Goal: Use online tool/utility: Utilize a website feature to perform a specific function

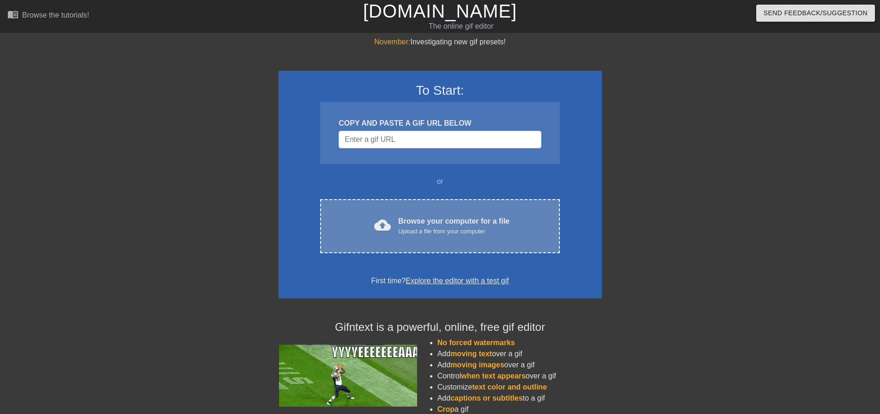
click at [399, 242] on div "cloud_upload Browse your computer for a file Upload a file from your computer C…" at bounding box center [439, 226] width 239 height 54
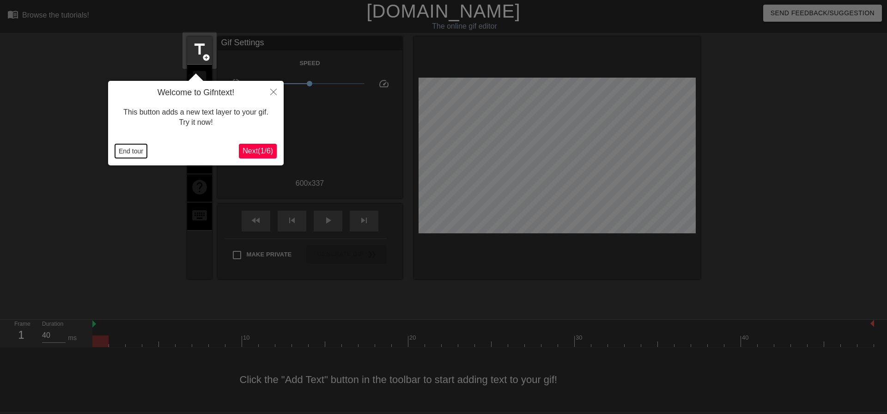
click at [144, 149] on button "End tour" at bounding box center [131, 151] width 32 height 14
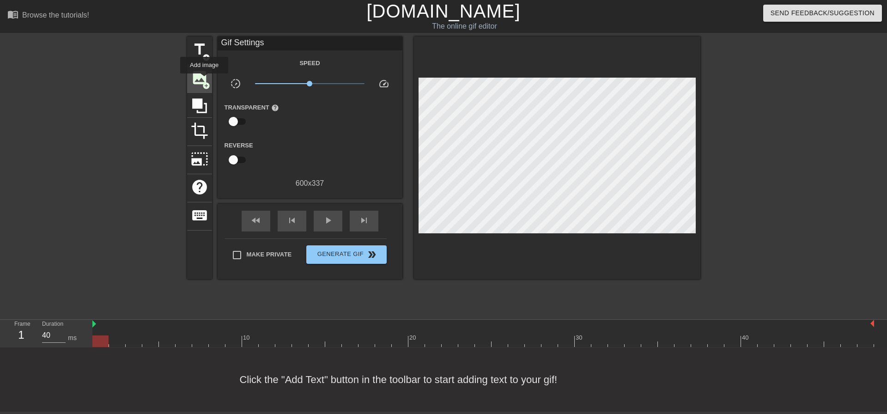
click at [204, 80] on span "image" at bounding box center [200, 78] width 18 height 18
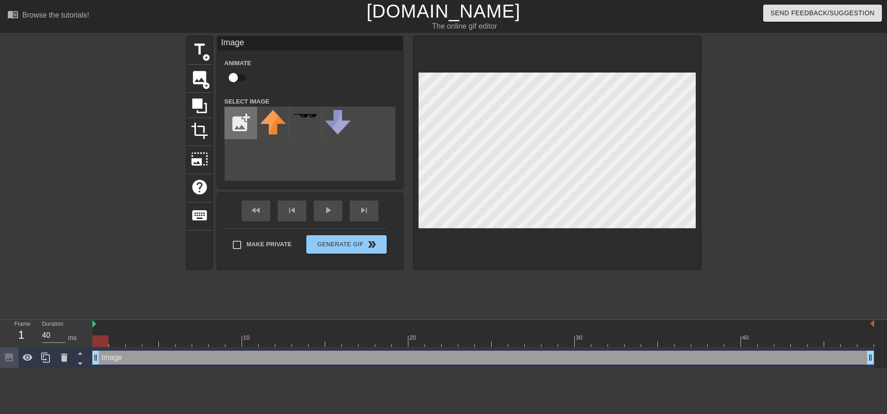
click at [240, 131] on input "file" at bounding box center [240, 122] width 31 height 31
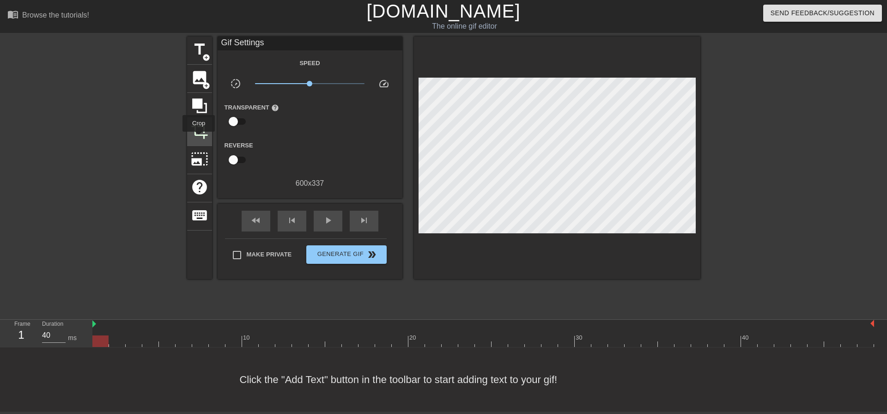
click at [199, 138] on span "crop" at bounding box center [200, 131] width 18 height 18
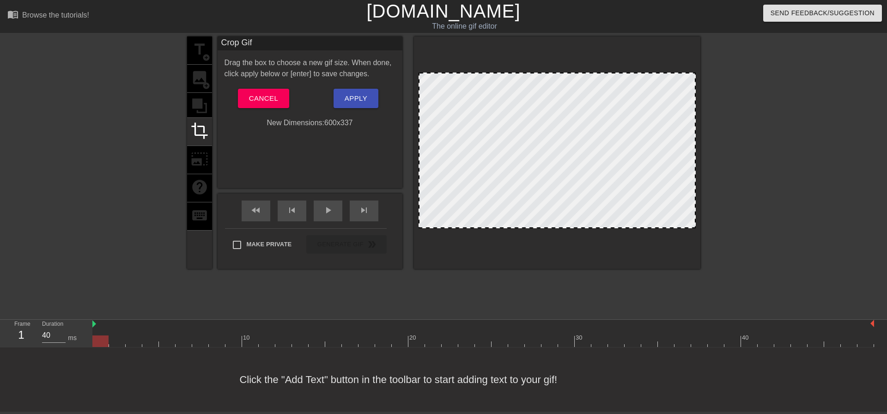
click at [197, 81] on div "title add_circle image add_circle crop photo_size_select_large help keyboard" at bounding box center [199, 152] width 25 height 232
click at [250, 97] on span "Cancel" at bounding box center [263, 98] width 29 height 12
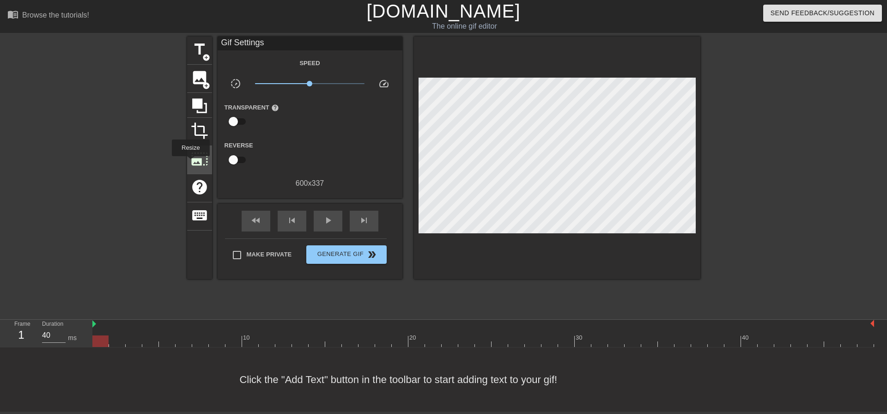
click at [190, 163] on div "photo_size_select_large" at bounding box center [199, 160] width 25 height 28
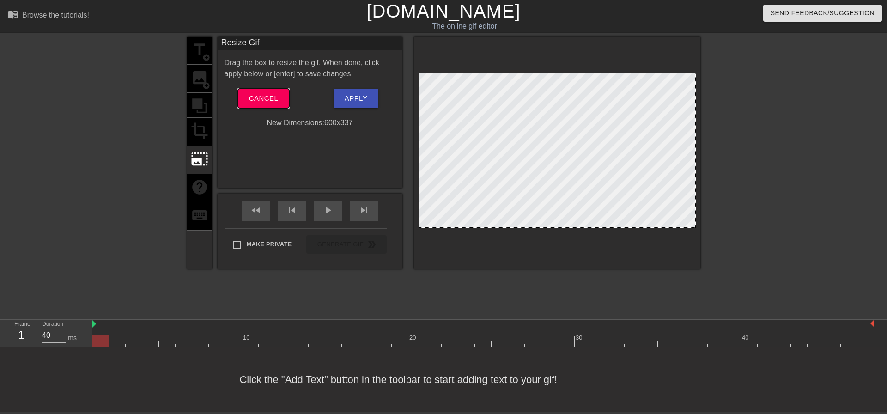
click at [263, 102] on span "Cancel" at bounding box center [263, 98] width 29 height 12
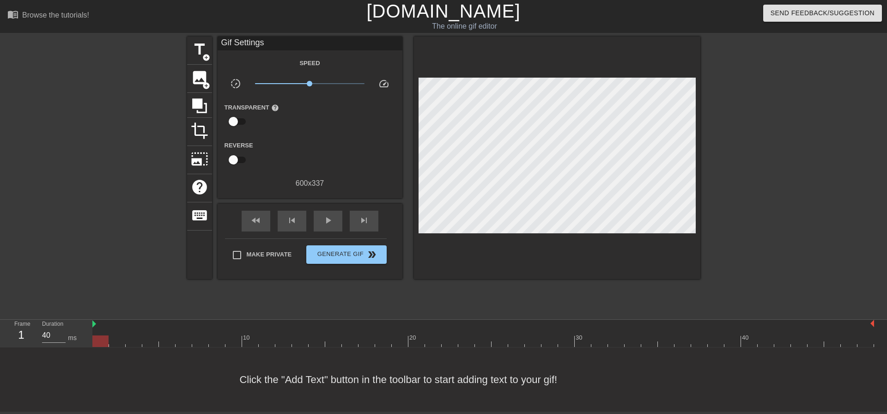
click at [420, 14] on link "[DOMAIN_NAME]" at bounding box center [443, 11] width 154 height 20
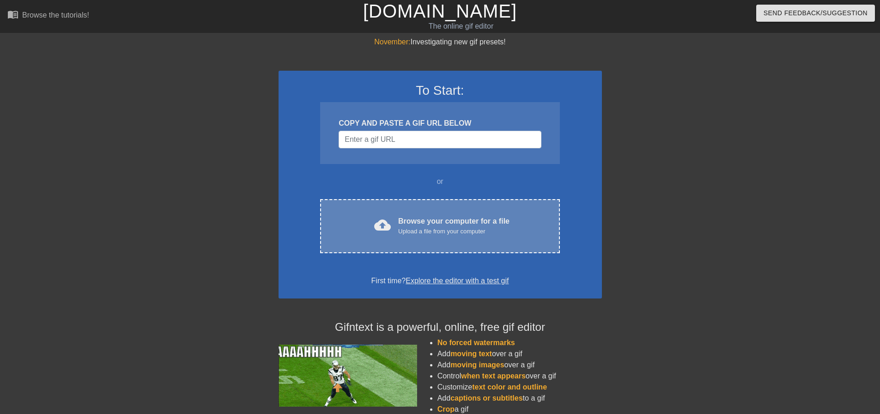
click at [398, 213] on div "cloud_upload Browse your computer for a file Upload a file from your computer C…" at bounding box center [439, 226] width 239 height 54
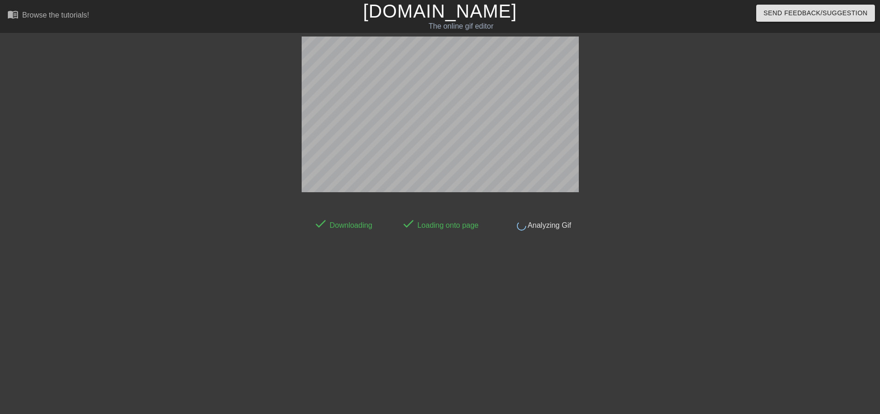
scroll to position [5, 0]
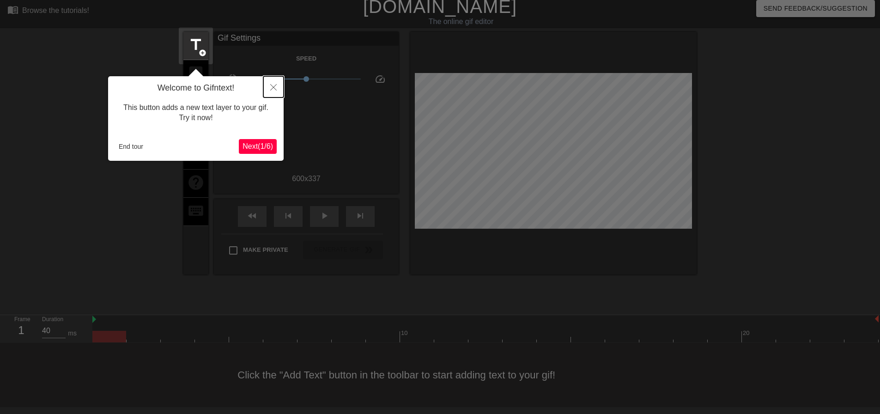
click at [273, 83] on button "Close" at bounding box center [273, 86] width 20 height 21
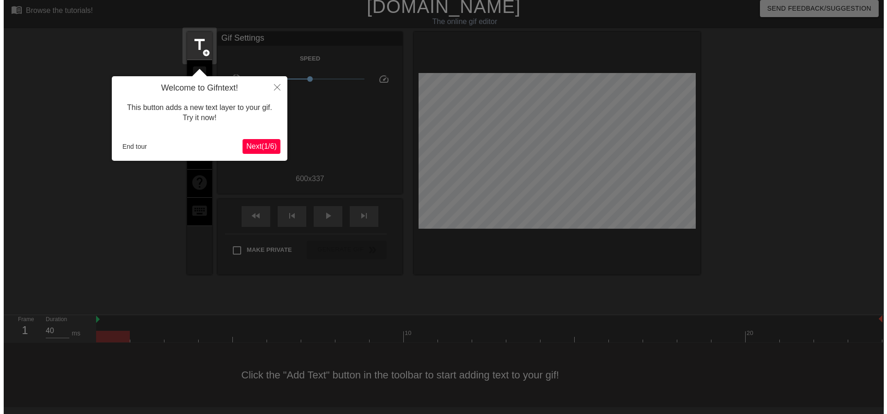
scroll to position [0, 0]
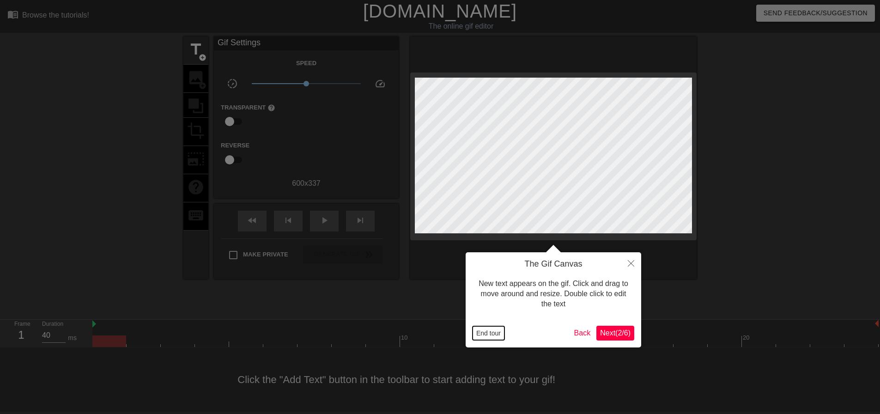
click at [499, 328] on button "End tour" at bounding box center [488, 333] width 32 height 14
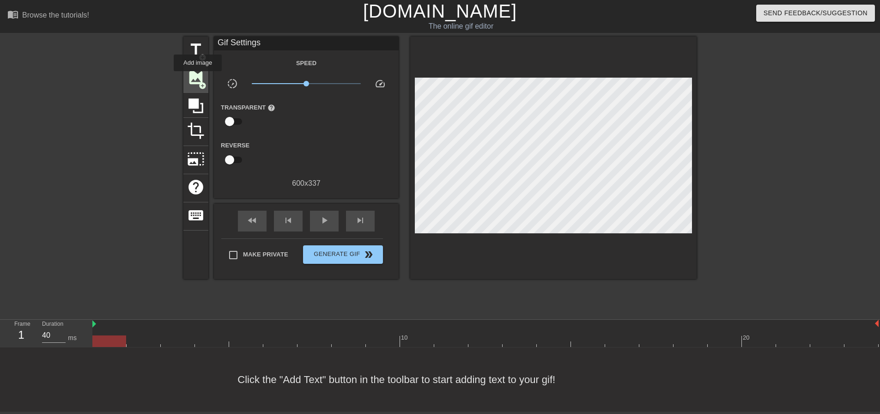
click at [198, 78] on span "image" at bounding box center [196, 78] width 18 height 18
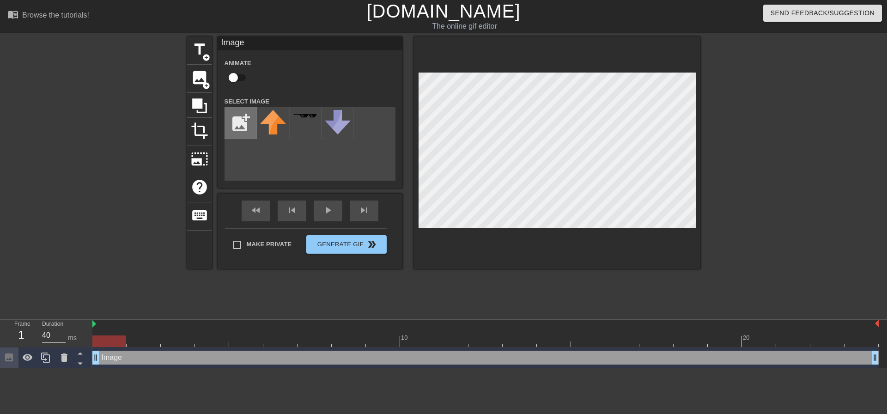
click at [250, 131] on input "file" at bounding box center [240, 122] width 31 height 31
type input "C:\fakepath\ezgif-1-25835601fce1.png"
click at [269, 121] on img at bounding box center [273, 125] width 26 height 30
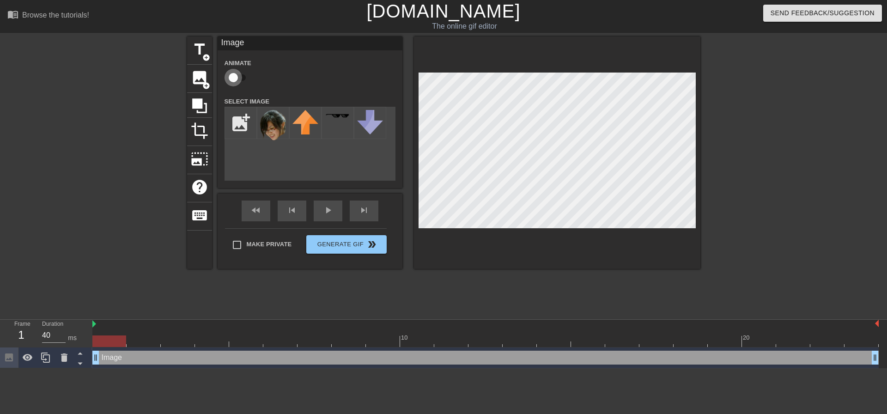
click at [237, 81] on input "checkbox" at bounding box center [233, 78] width 53 height 18
checkbox input "true"
drag, startPoint x: 96, startPoint y: 355, endPoint x: 86, endPoint y: 355, distance: 9.7
click at [86, 355] on div "Frame 1 Duration 40 ms 10 20 Image drag_handle drag_handle lens" at bounding box center [443, 344] width 887 height 48
click at [110, 332] on div at bounding box center [109, 335] width 34 height 12
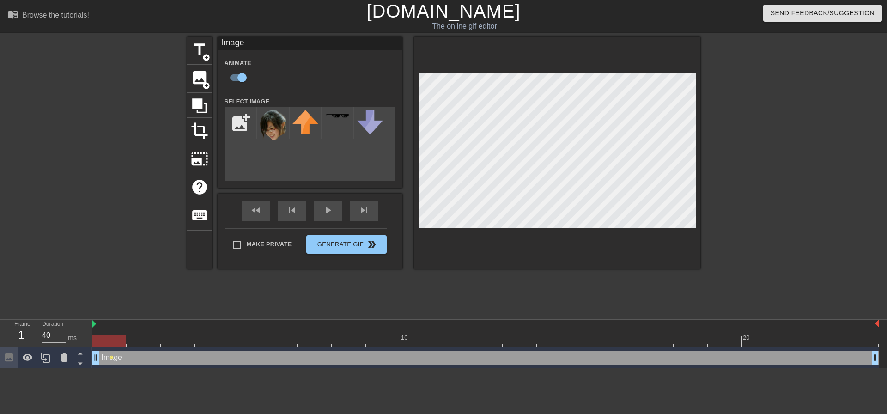
drag, startPoint x: 104, startPoint y: 340, endPoint x: 115, endPoint y: 341, distance: 10.7
click at [115, 341] on div at bounding box center [109, 341] width 34 height 12
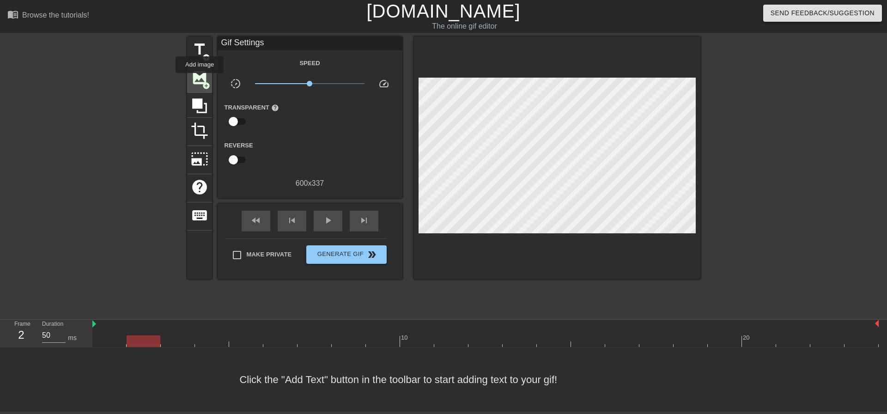
click at [199, 79] on span "image" at bounding box center [200, 78] width 18 height 18
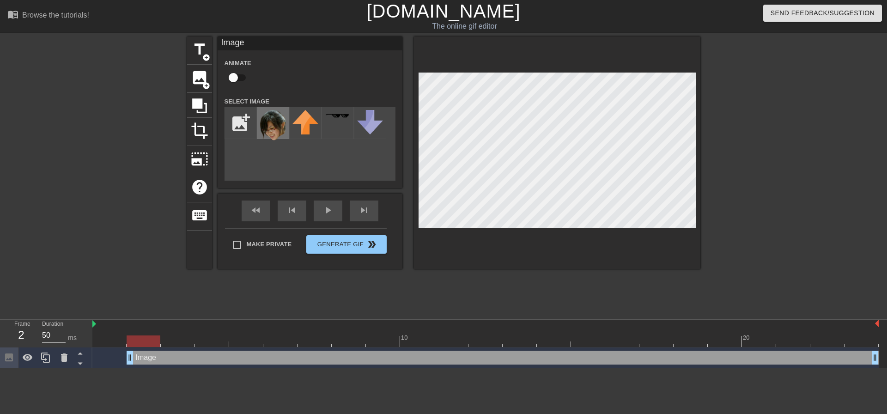
click at [272, 120] on img at bounding box center [273, 125] width 26 height 30
type input "40"
drag, startPoint x: 127, startPoint y: 357, endPoint x: 61, endPoint y: 350, distance: 65.9
click at [61, 350] on div "Frame 1 Duration 40 ms 10 20 Image drag_handle drag_handle" at bounding box center [443, 344] width 887 height 48
click at [236, 76] on input "checkbox" at bounding box center [233, 78] width 53 height 18
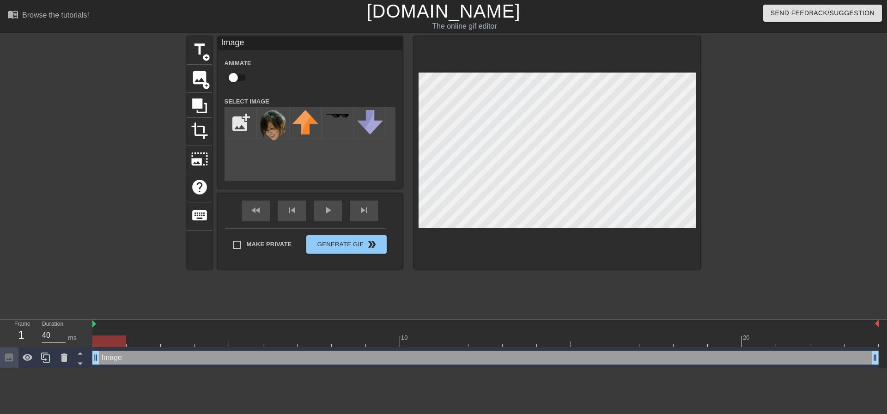
checkbox input "true"
click at [109, 143] on div at bounding box center [106, 174] width 139 height 277
type input "40"
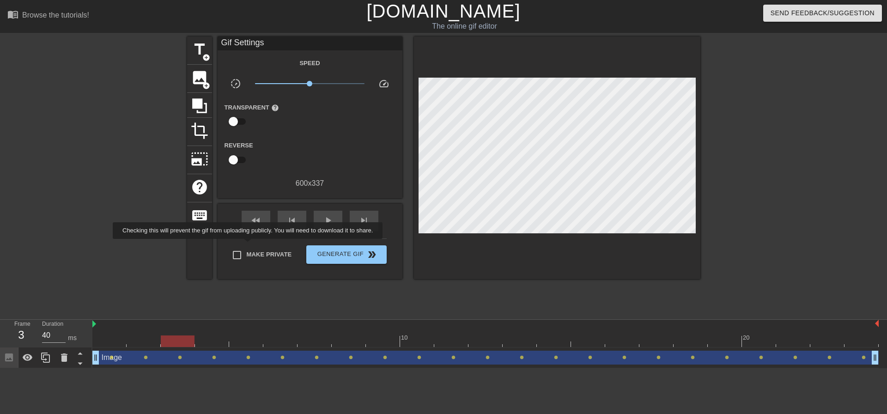
click at [249, 245] on label "Make Private" at bounding box center [259, 254] width 65 height 19
click at [247, 245] on input "Make Private" at bounding box center [236, 254] width 19 height 19
click at [227, 245] on input "Make Private" at bounding box center [236, 254] width 19 height 19
checkbox input "true"
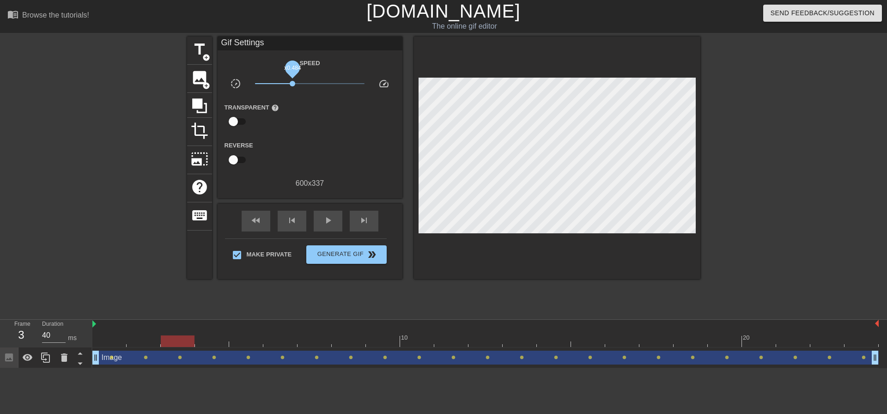
drag, startPoint x: 285, startPoint y: 82, endPoint x: 292, endPoint y: 88, distance: 9.2
click at [292, 88] on span "x0.484" at bounding box center [309, 83] width 109 height 11
click at [305, 84] on span "x0.484" at bounding box center [309, 83] width 109 height 11
drag, startPoint x: 316, startPoint y: 84, endPoint x: 304, endPoint y: 85, distance: 11.6
click at [304, 85] on span "x0.804" at bounding box center [309, 83] width 109 height 11
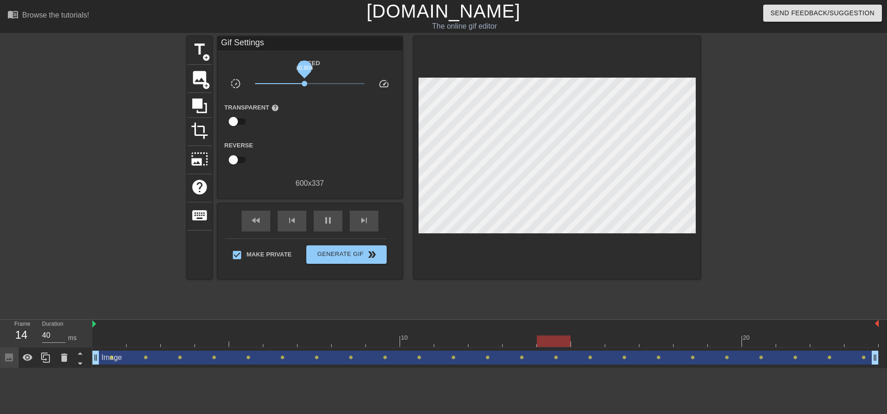
click at [434, 20] on link "[DOMAIN_NAME]" at bounding box center [443, 11] width 154 height 20
type input "50"
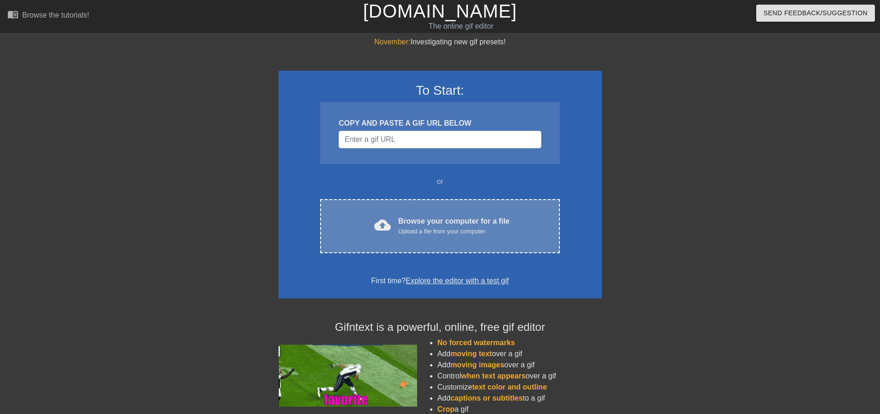
click at [433, 235] on div "Upload a file from your computer" at bounding box center [453, 231] width 111 height 9
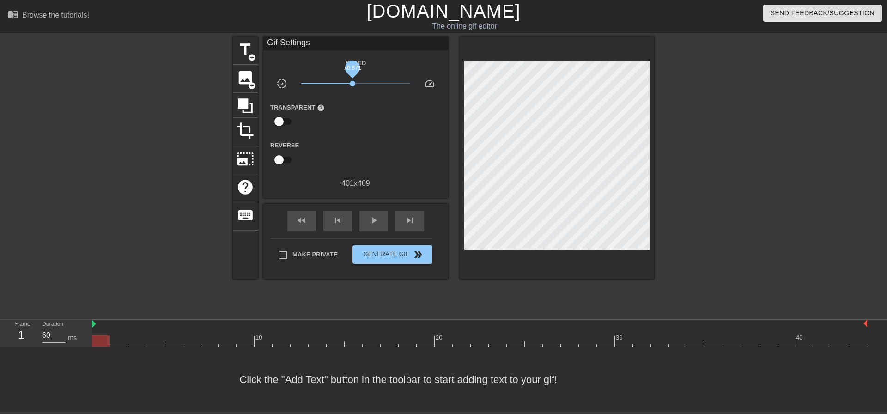
drag, startPoint x: 358, startPoint y: 84, endPoint x: 352, endPoint y: 85, distance: 5.6
click at [352, 85] on span "x0.871" at bounding box center [353, 84] width 6 height 6
click at [356, 85] on span "x1.00" at bounding box center [356, 84] width 6 height 6
click at [388, 127] on div "Transparent help" at bounding box center [355, 116] width 185 height 29
click at [249, 80] on span "image" at bounding box center [245, 78] width 18 height 18
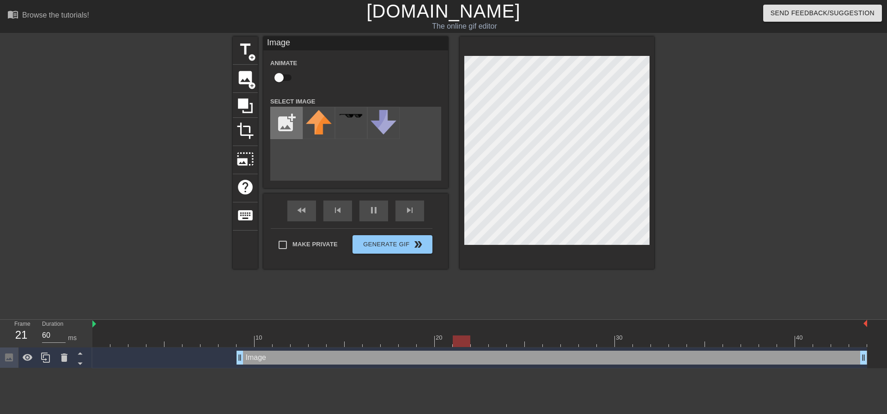
click at [276, 139] on div "add_photo_alternate" at bounding box center [286, 123] width 32 height 32
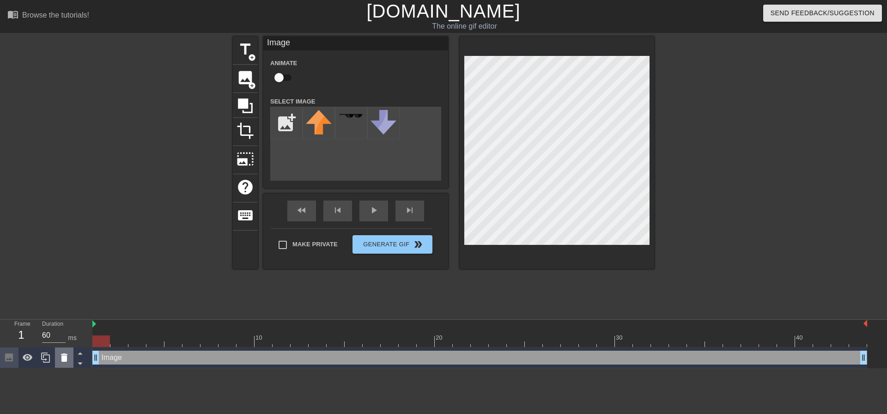
drag, startPoint x: 221, startPoint y: 359, endPoint x: 56, endPoint y: 360, distance: 164.9
click at [56, 360] on div "Frame 1 Duration 60 ms 10 20 30 40 Image drag_handle drag_handle" at bounding box center [443, 344] width 887 height 48
click at [293, 126] on input "file" at bounding box center [286, 122] width 31 height 31
type input "C:\fakepath\32185411.PNG"
click at [318, 135] on img at bounding box center [319, 127] width 26 height 34
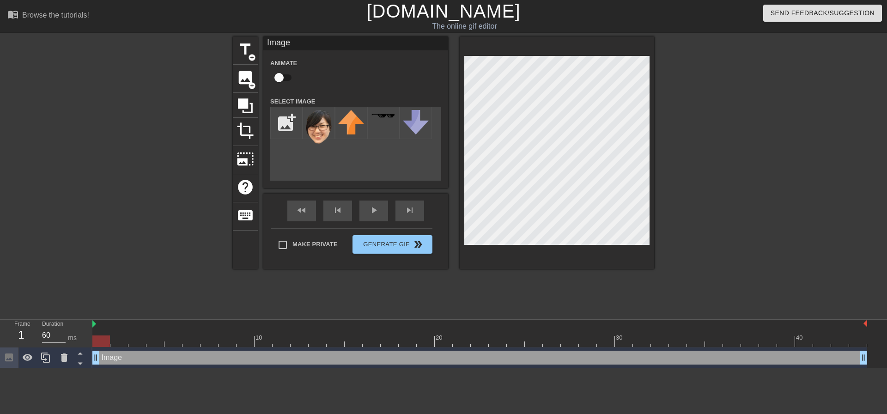
click at [169, 204] on div at bounding box center [152, 174] width 139 height 277
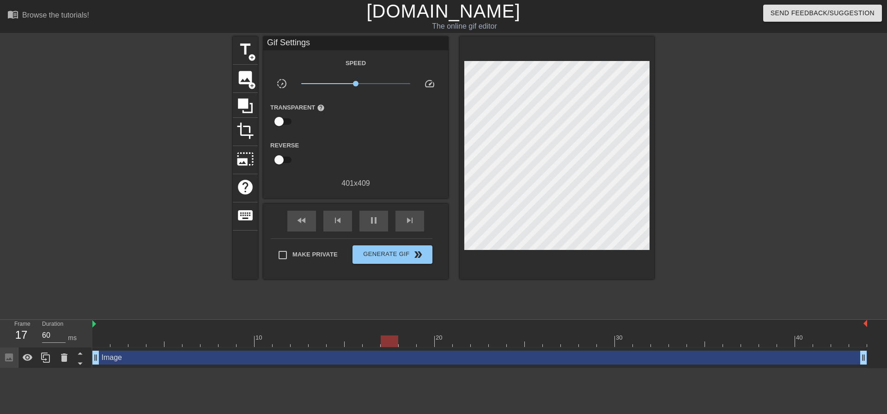
click at [475, 17] on link "[DOMAIN_NAME]" at bounding box center [443, 11] width 154 height 20
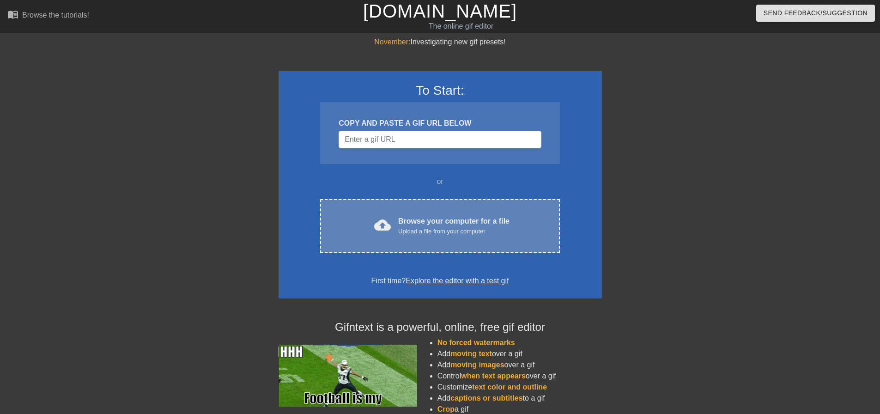
click at [471, 234] on div "Upload a file from your computer" at bounding box center [453, 231] width 111 height 9
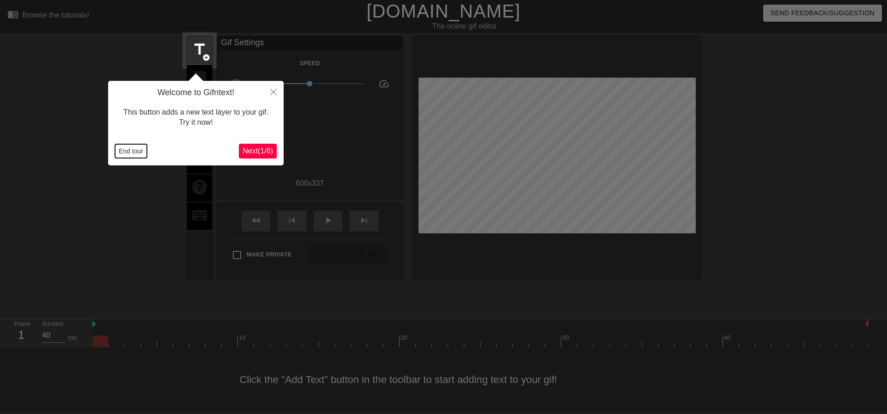
click at [139, 149] on button "End tour" at bounding box center [131, 151] width 32 height 14
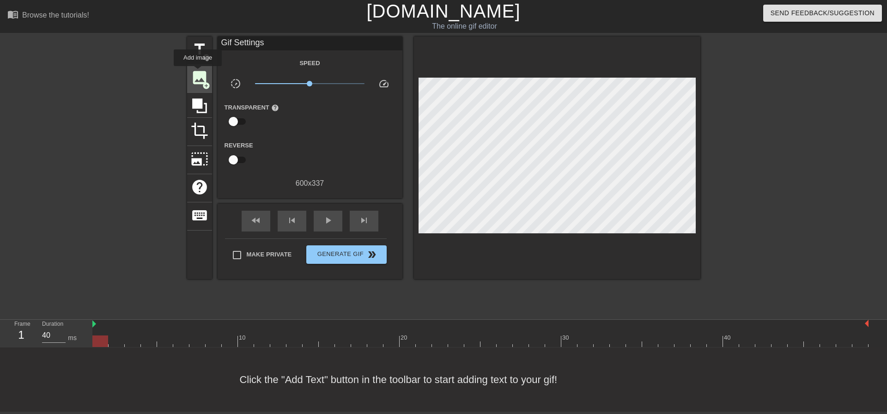
click at [198, 75] on span "image" at bounding box center [200, 78] width 18 height 18
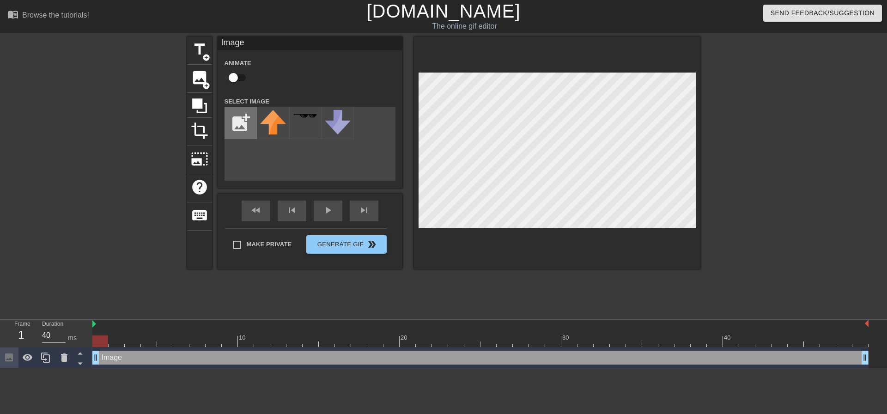
drag, startPoint x: 244, startPoint y: 142, endPoint x: 244, endPoint y: 136, distance: 5.5
click at [245, 142] on div "add_photo_alternate" at bounding box center [309, 144] width 171 height 74
click at [244, 129] on input "file" at bounding box center [240, 122] width 31 height 31
type input "C:\fakepath\514132.PNG"
click at [271, 129] on img at bounding box center [273, 124] width 26 height 29
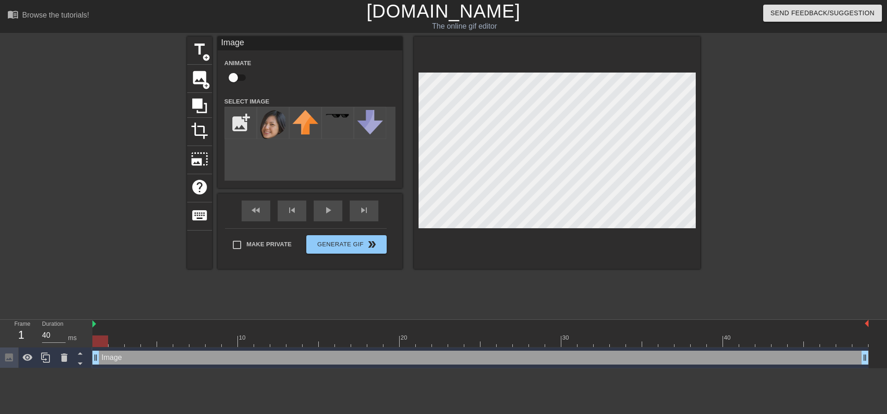
click at [241, 82] on input "checkbox" at bounding box center [233, 78] width 53 height 18
checkbox input "true"
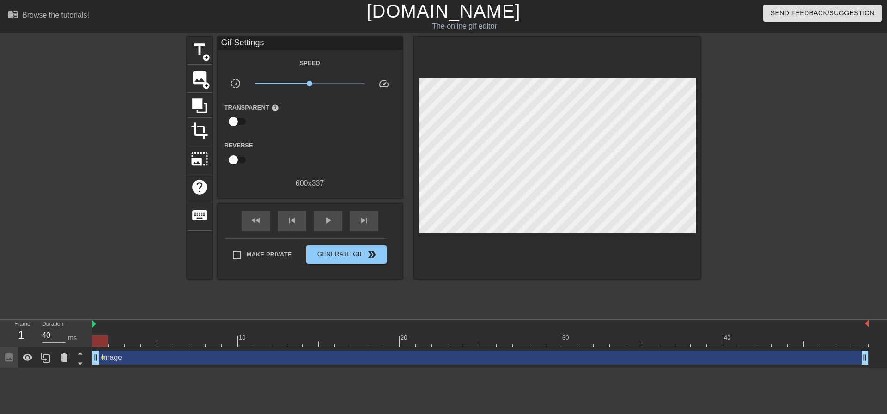
click at [792, 130] on div at bounding box center [780, 174] width 139 height 277
click at [732, 113] on div at bounding box center [780, 174] width 139 height 277
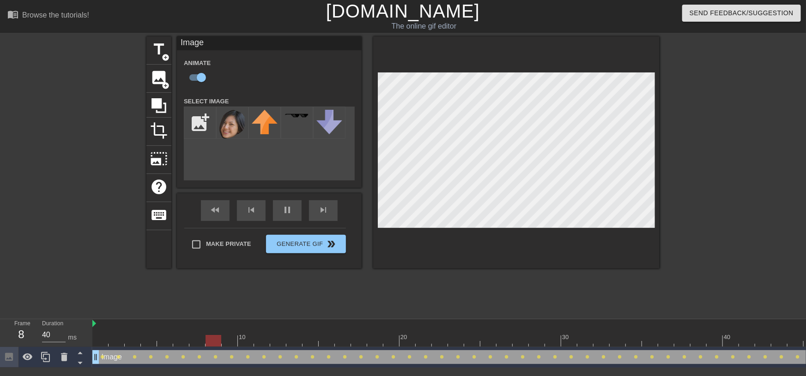
click at [677, 121] on div at bounding box center [740, 174] width 139 height 277
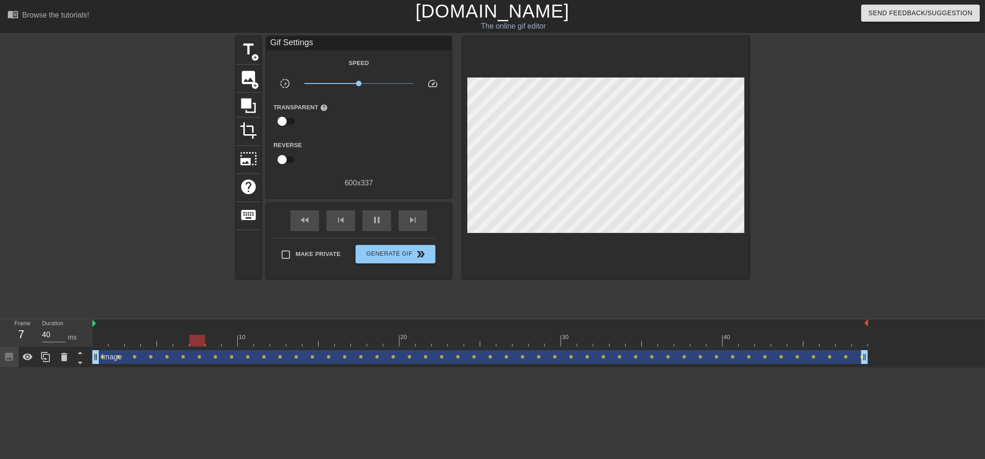
type input "50"
click at [260, 352] on div "Image drag_handle drag_handle" at bounding box center [480, 358] width 776 height 14
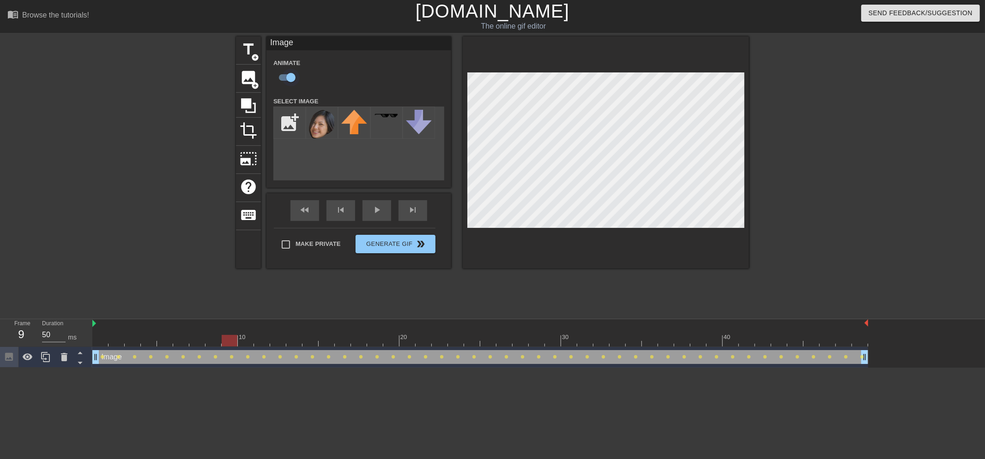
click at [294, 75] on input "checkbox" at bounding box center [291, 78] width 53 height 18
click at [256, 69] on input "checkbox" at bounding box center [282, 78] width 53 height 18
checkbox input "true"
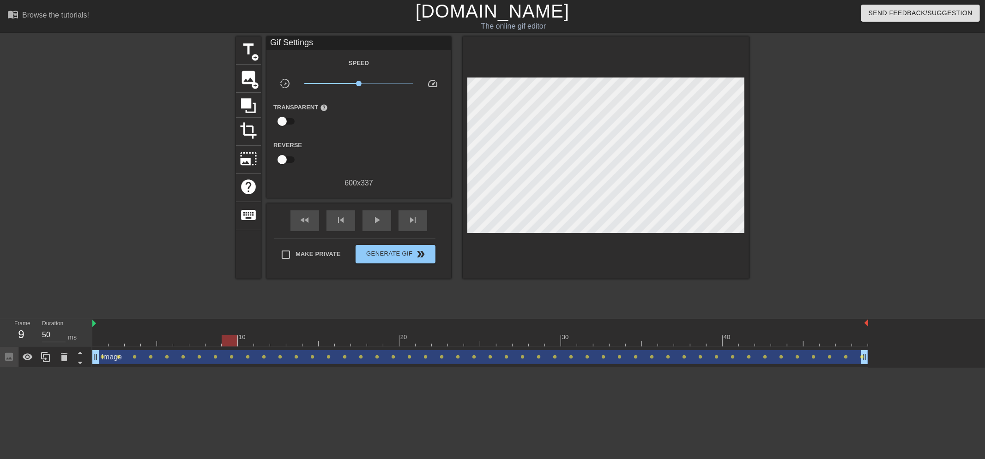
click at [815, 134] on div at bounding box center [829, 174] width 139 height 277
click at [160, 353] on div "Image drag_handle drag_handle" at bounding box center [480, 358] width 776 height 14
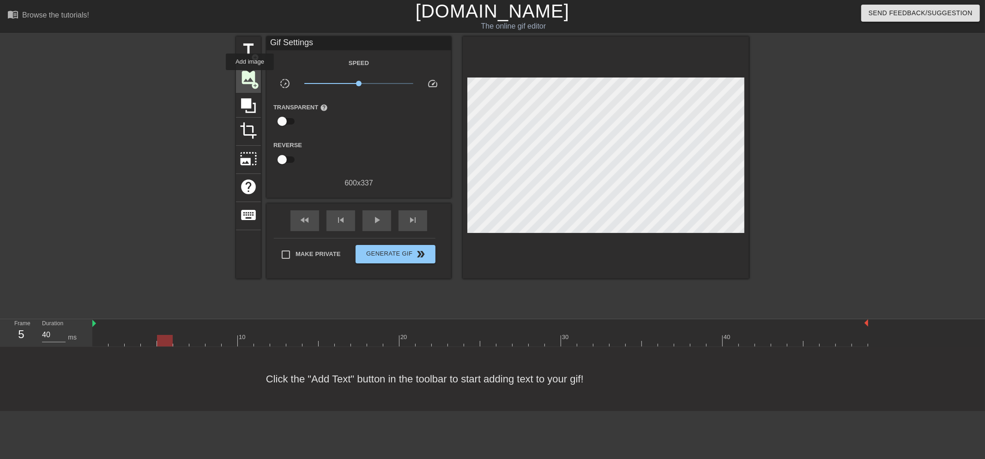
click at [250, 77] on span "image" at bounding box center [249, 78] width 18 height 18
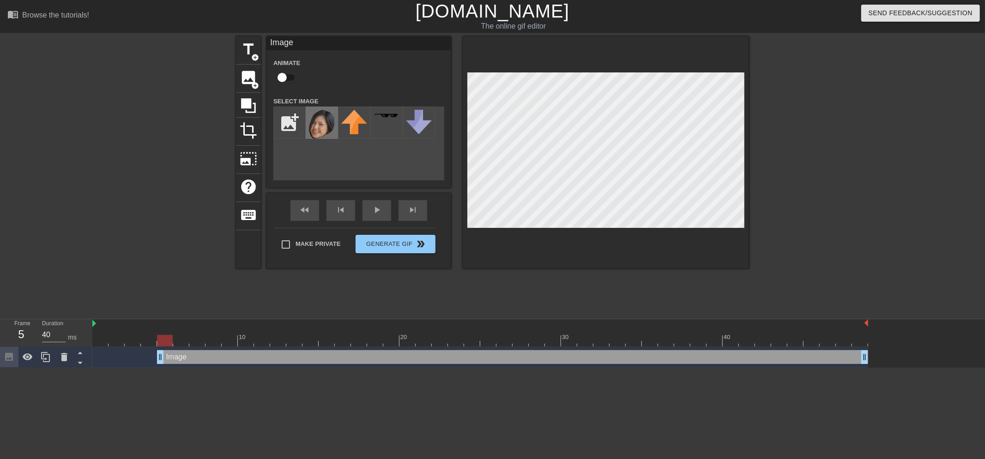
click at [322, 128] on img at bounding box center [322, 124] width 26 height 29
click at [879, 145] on div "title add_circle image add_circle crop photo_size_select_large help keyboard Im…" at bounding box center [492, 174] width 985 height 277
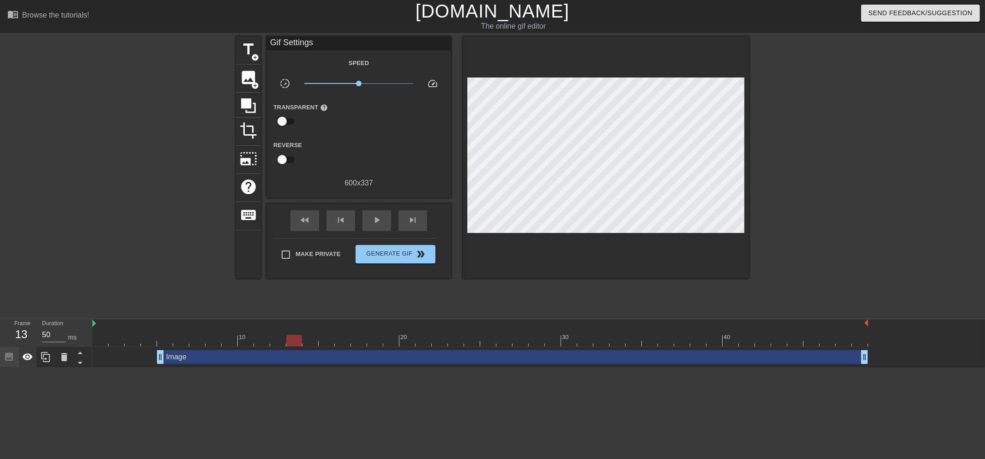
type input "40"
drag, startPoint x: 163, startPoint y: 358, endPoint x: 31, endPoint y: 352, distance: 131.3
click at [31, 352] on div "Frame 1 Duration 40 ms 10 20 30 40 Image drag_handle drag_handle" at bounding box center [492, 344] width 985 height 48
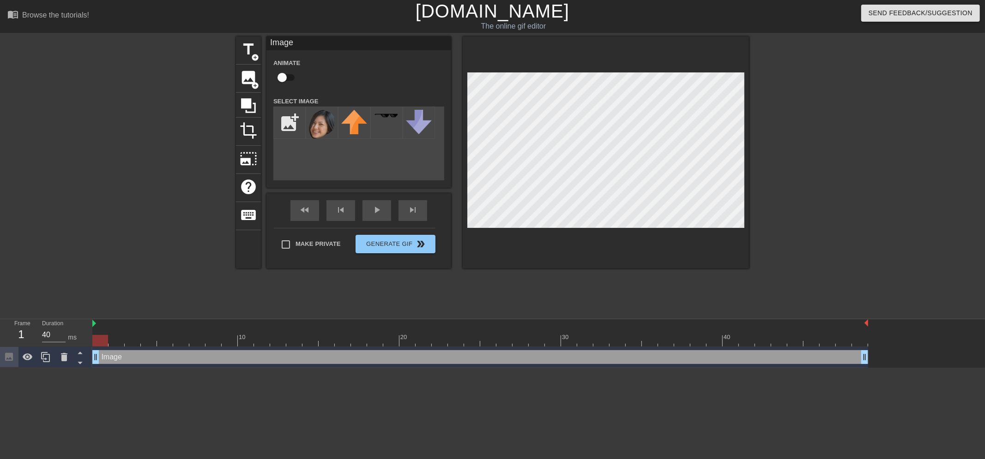
click at [288, 76] on input "checkbox" at bounding box center [282, 78] width 53 height 18
click at [265, 69] on input "checkbox" at bounding box center [291, 78] width 53 height 18
checkbox input "false"
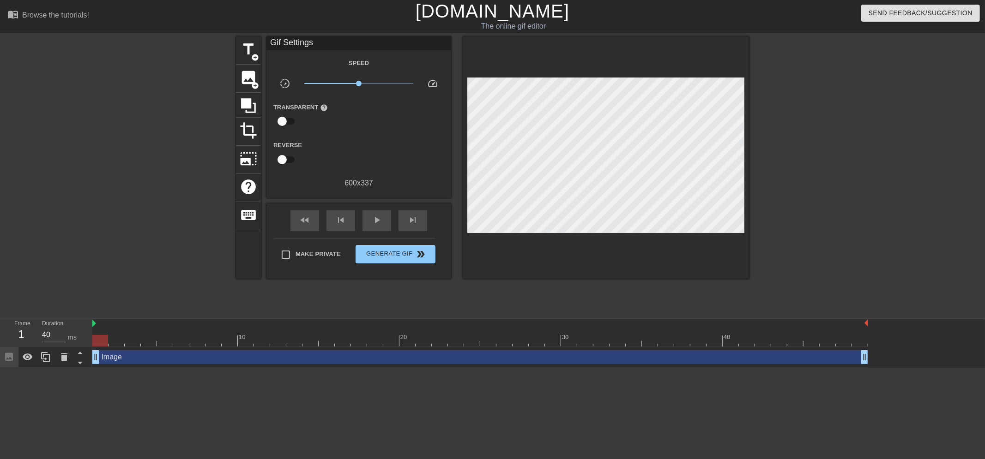
click at [827, 145] on div at bounding box center [829, 174] width 139 height 277
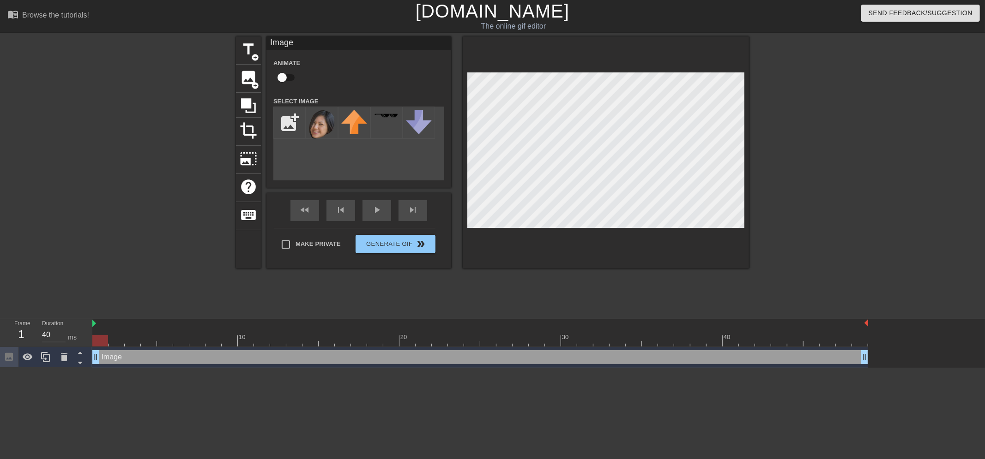
click at [282, 76] on input "checkbox" at bounding box center [282, 78] width 53 height 18
checkbox input "true"
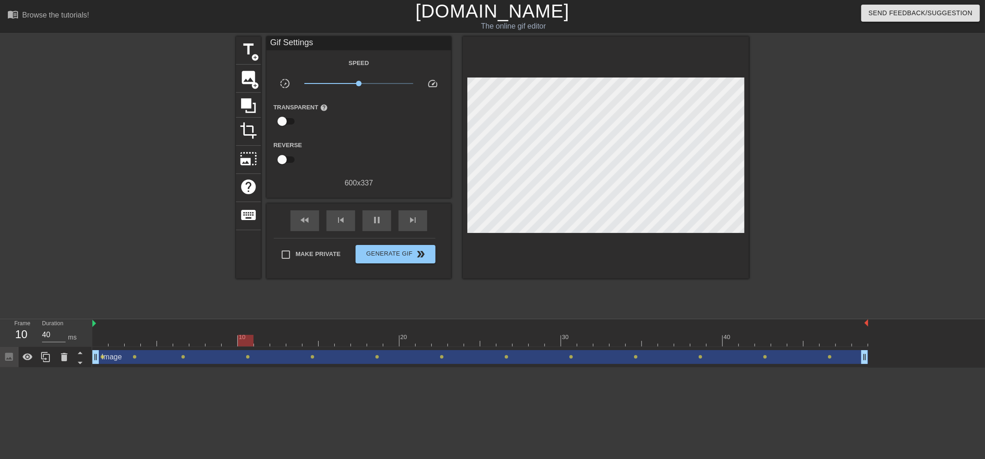
click at [853, 133] on div at bounding box center [829, 174] width 139 height 277
click at [774, 116] on div at bounding box center [829, 174] width 139 height 277
click at [634, 352] on div "Image drag_handle drag_handle" at bounding box center [480, 358] width 776 height 14
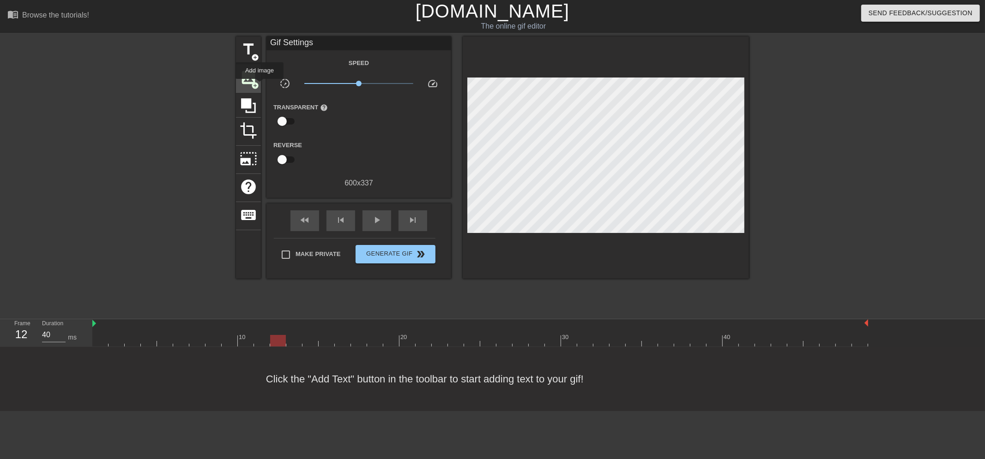
click at [260, 85] on div "image add_circle" at bounding box center [248, 79] width 25 height 28
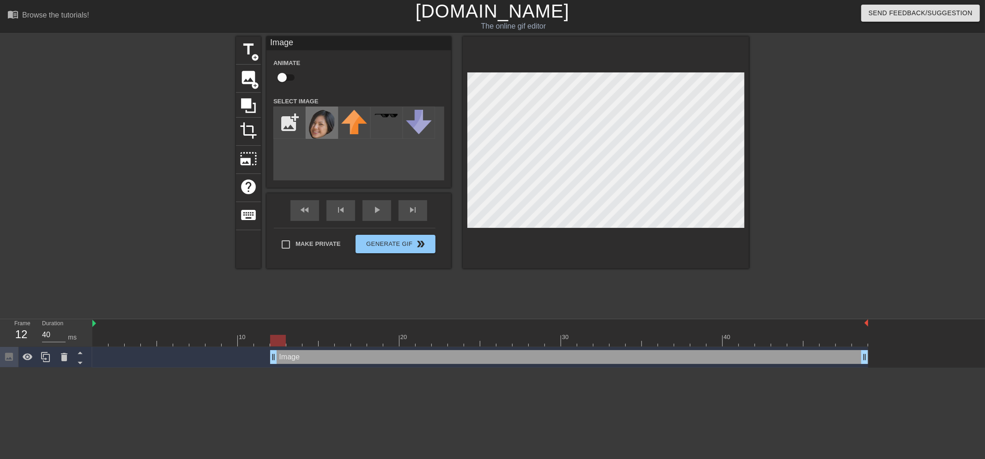
click at [309, 119] on img at bounding box center [322, 124] width 26 height 29
type input "40"
drag, startPoint x: 265, startPoint y: 358, endPoint x: 0, endPoint y: 338, distance: 265.3
click at [0, 338] on div "Frame 1 Duration 40 ms 10 20 30 40 Image drag_handle drag_handle" at bounding box center [492, 344] width 985 height 48
click at [768, 125] on div at bounding box center [829, 174] width 139 height 277
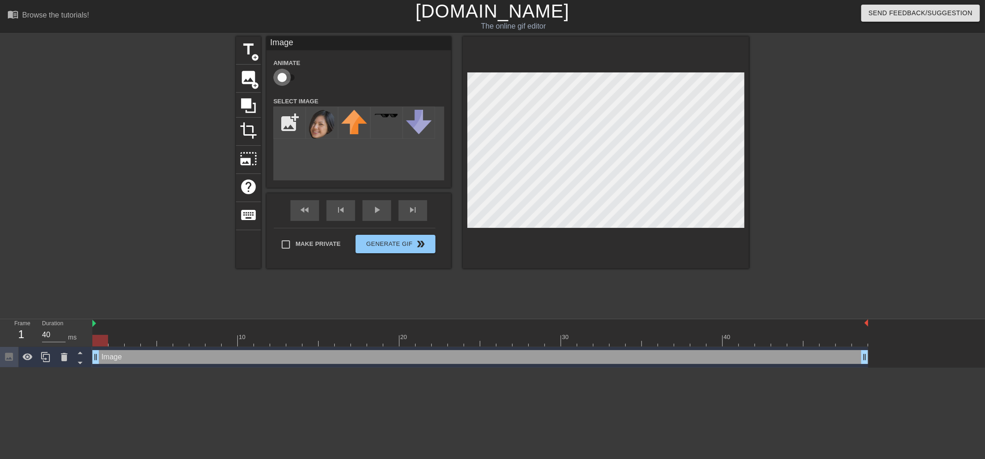
click at [284, 75] on input "checkbox" at bounding box center [282, 78] width 53 height 18
checkbox input "true"
click at [783, 127] on div at bounding box center [829, 174] width 139 height 277
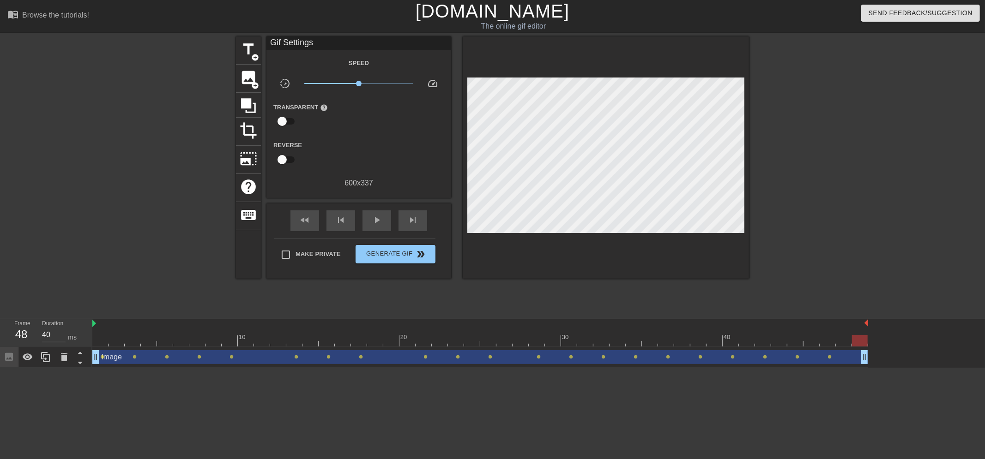
click at [824, 126] on div at bounding box center [829, 174] width 139 height 277
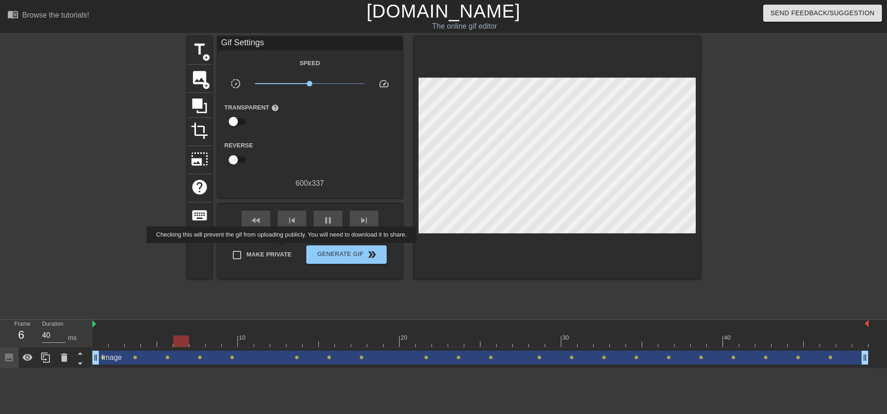
type input "50"
click at [282, 250] on span "Make Private" at bounding box center [269, 254] width 45 height 9
click at [247, 249] on input "Make Private" at bounding box center [236, 254] width 19 height 19
checkbox input "true"
type input "50"
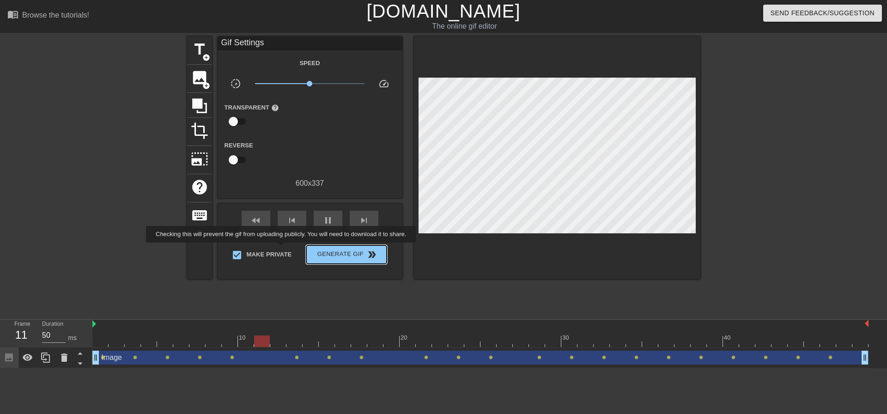
click at [348, 259] on span "Generate Gif double_arrow" at bounding box center [346, 254] width 73 height 11
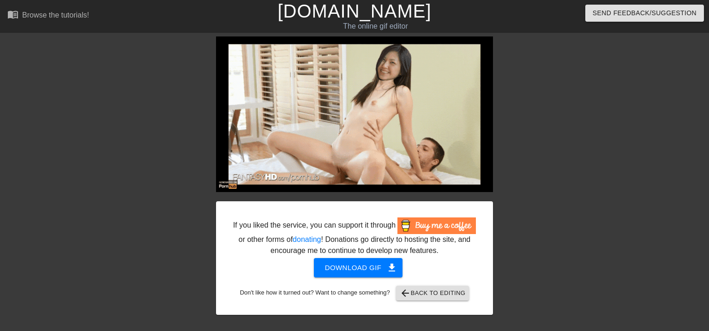
click at [327, 13] on link "[DOMAIN_NAME]" at bounding box center [355, 11] width 154 height 20
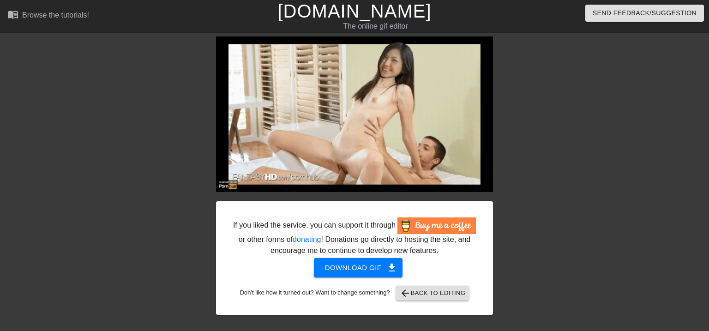
click at [327, 13] on link "[DOMAIN_NAME]" at bounding box center [355, 11] width 154 height 20
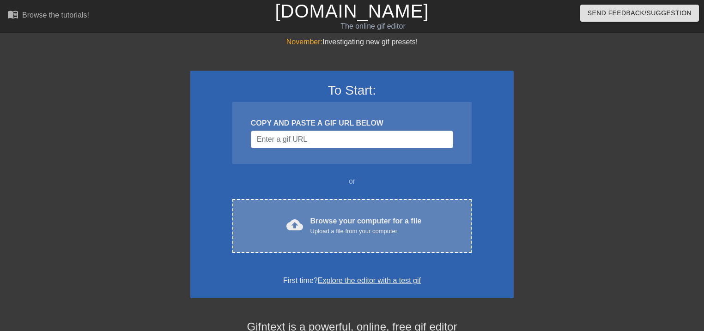
click at [314, 228] on div "Upload a file from your computer" at bounding box center [365, 231] width 111 height 9
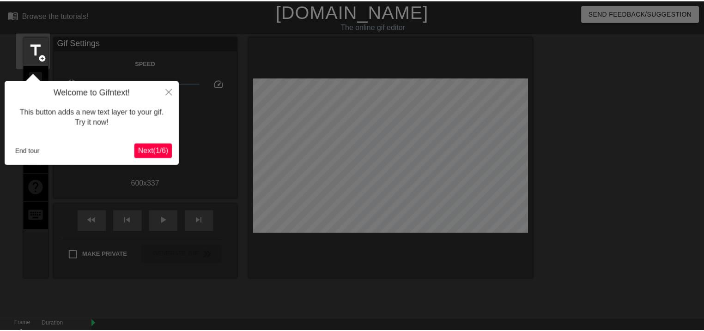
scroll to position [22, 0]
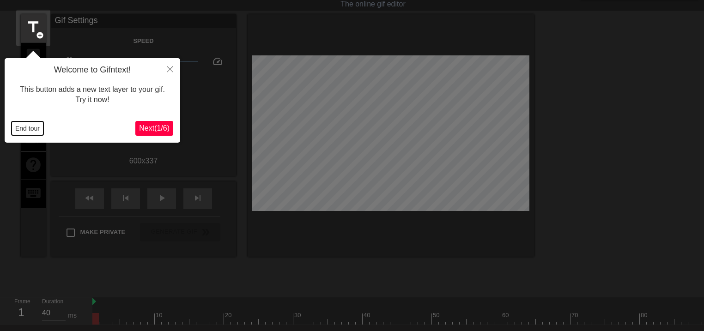
click at [37, 129] on button "End tour" at bounding box center [28, 128] width 32 height 14
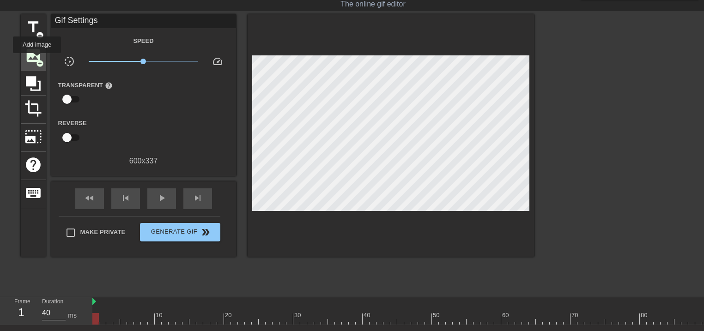
click at [37, 60] on span "add_circle" at bounding box center [40, 64] width 8 height 8
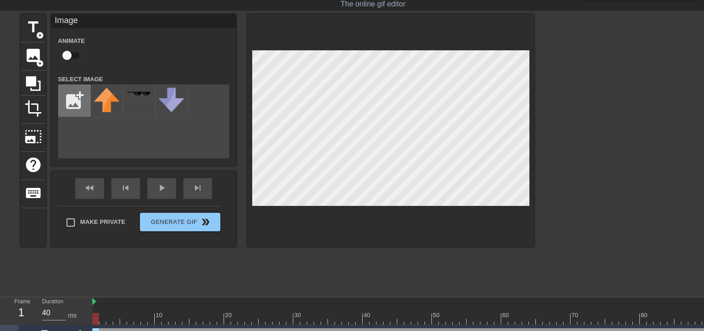
click at [78, 109] on input "file" at bounding box center [74, 100] width 31 height 31
type input "C:\fakepath\514132.PNG"
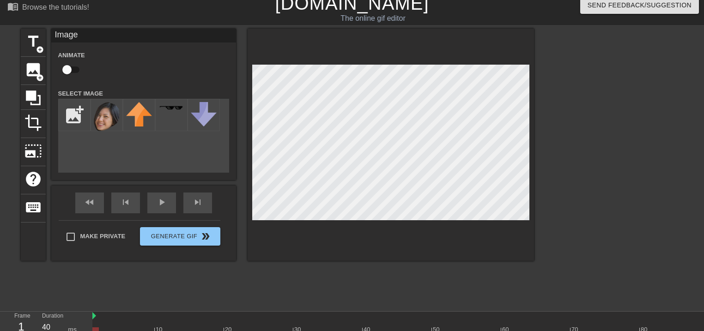
scroll to position [0, 0]
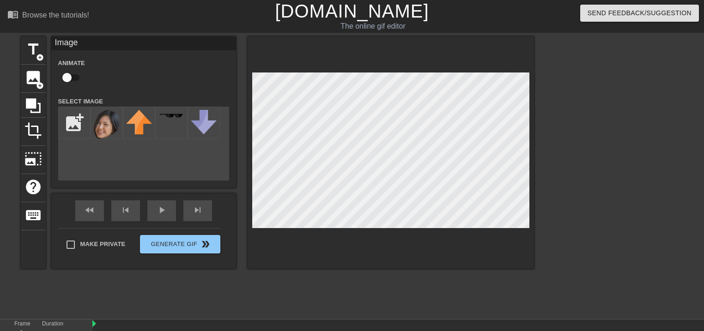
click at [307, 15] on link "[DOMAIN_NAME]" at bounding box center [352, 11] width 154 height 20
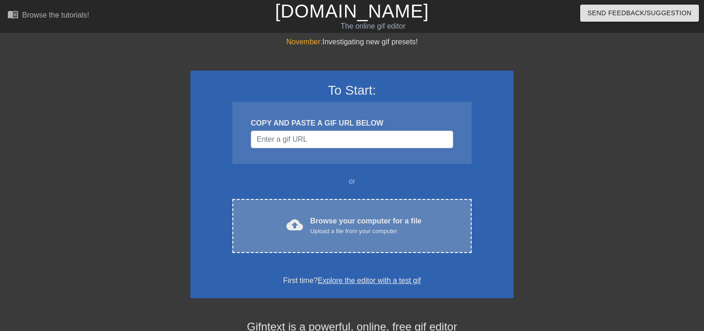
click at [345, 207] on div "cloud_upload Browse your computer for a file Upload a file from your computer C…" at bounding box center [351, 226] width 239 height 54
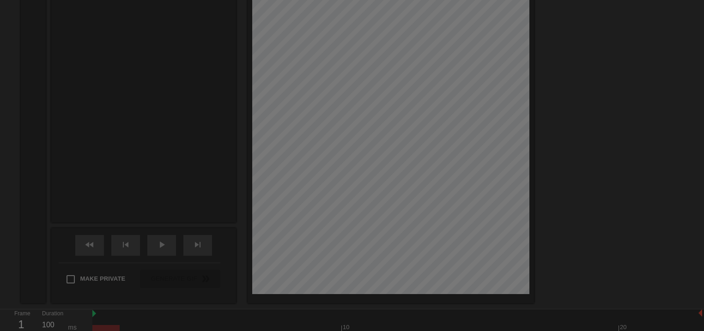
scroll to position [22, 0]
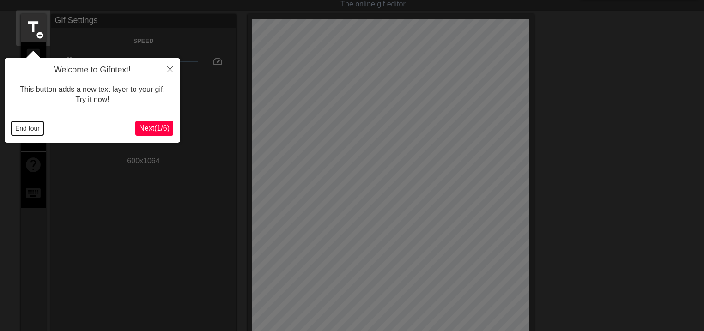
click at [38, 130] on button "End tour" at bounding box center [28, 128] width 32 height 14
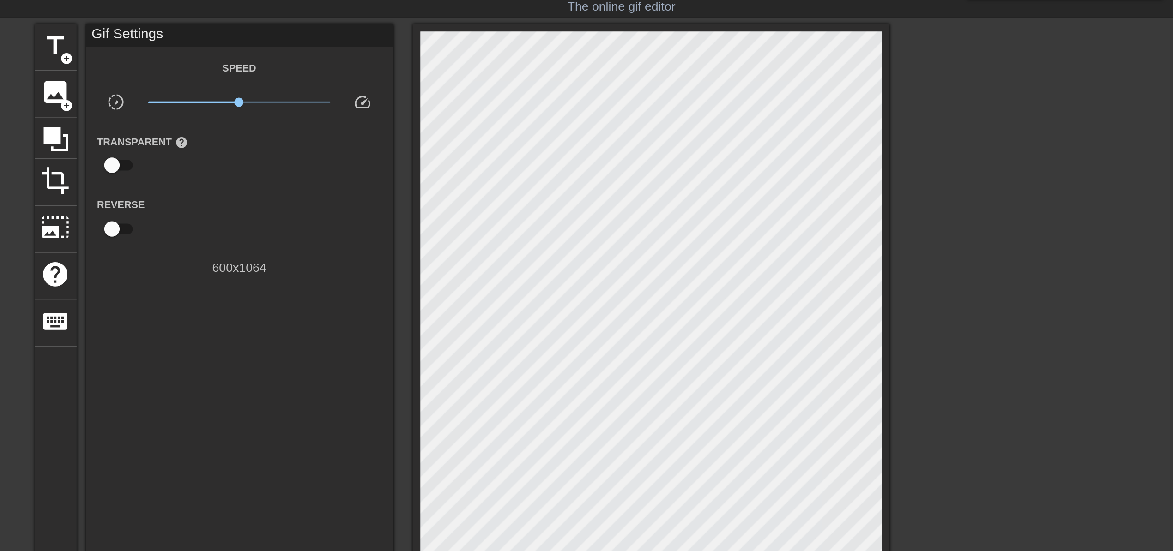
scroll to position [23, 0]
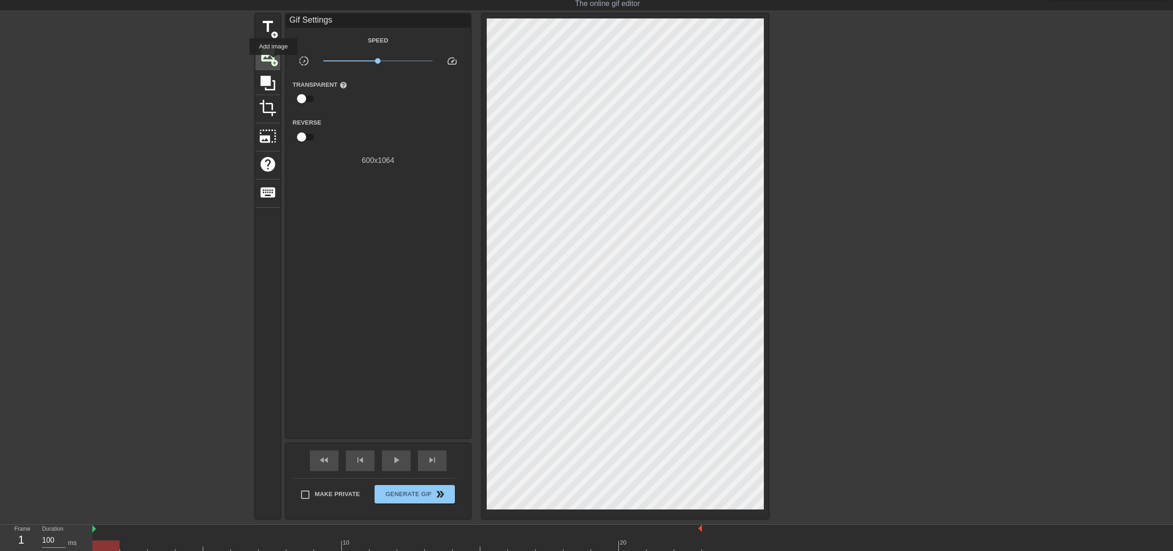
click at [273, 61] on span "add_circle" at bounding box center [275, 63] width 8 height 8
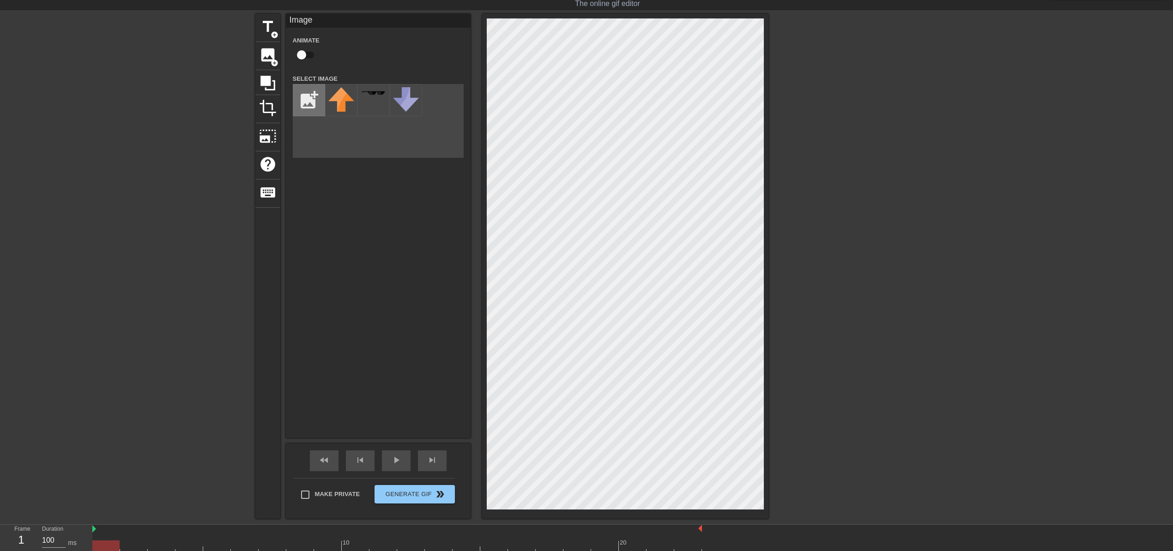
click at [305, 102] on input "file" at bounding box center [308, 100] width 31 height 31
type input "C:\fakepath\514132.PNG"
click at [344, 107] on img at bounding box center [341, 101] width 26 height 29
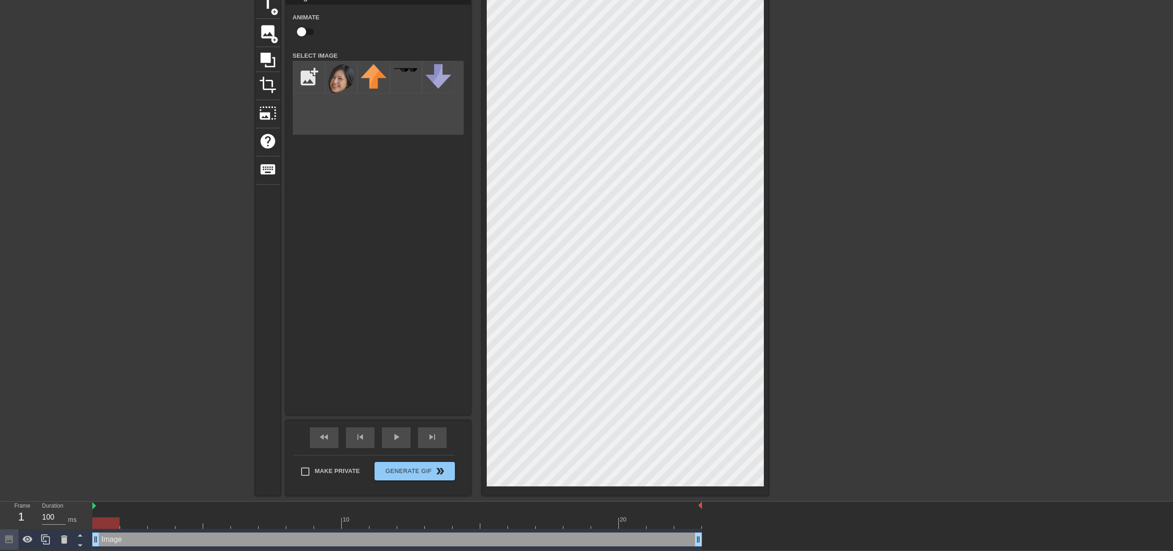
click at [302, 27] on input "checkbox" at bounding box center [301, 32] width 53 height 18
checkbox input "true"
click at [703, 154] on div at bounding box center [849, 129] width 139 height 277
click at [703, 163] on div at bounding box center [849, 129] width 139 height 277
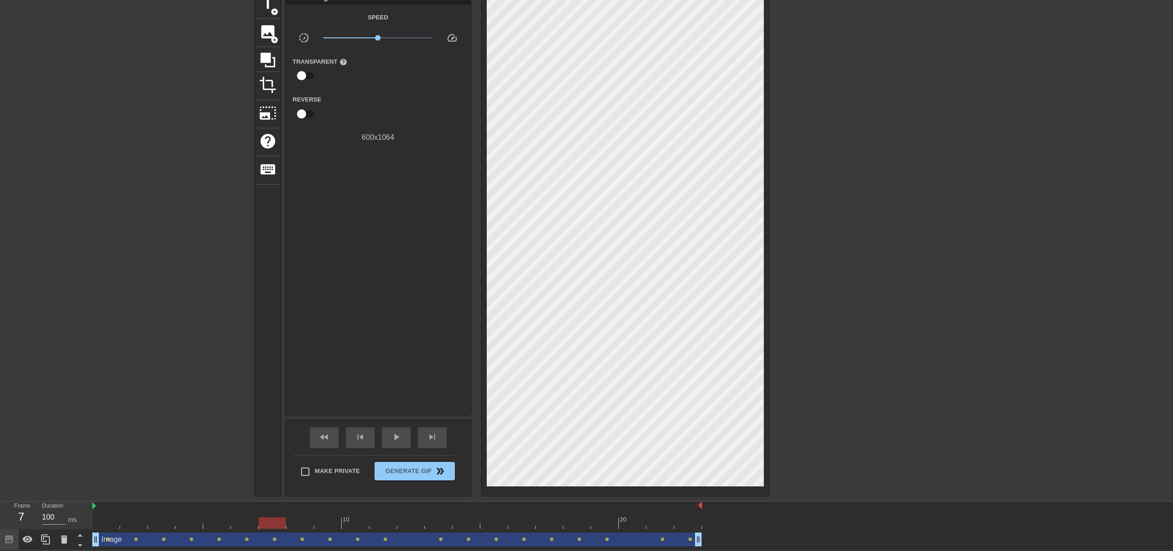
click at [703, 163] on div at bounding box center [849, 129] width 139 height 277
click at [302, 331] on input "Make Private" at bounding box center [305, 471] width 19 height 19
checkbox input "true"
click at [420, 331] on div "Make Private Generate Gif double_arrow" at bounding box center [374, 473] width 162 height 36
click at [423, 331] on span "Generate Gif double_arrow" at bounding box center [414, 471] width 73 height 11
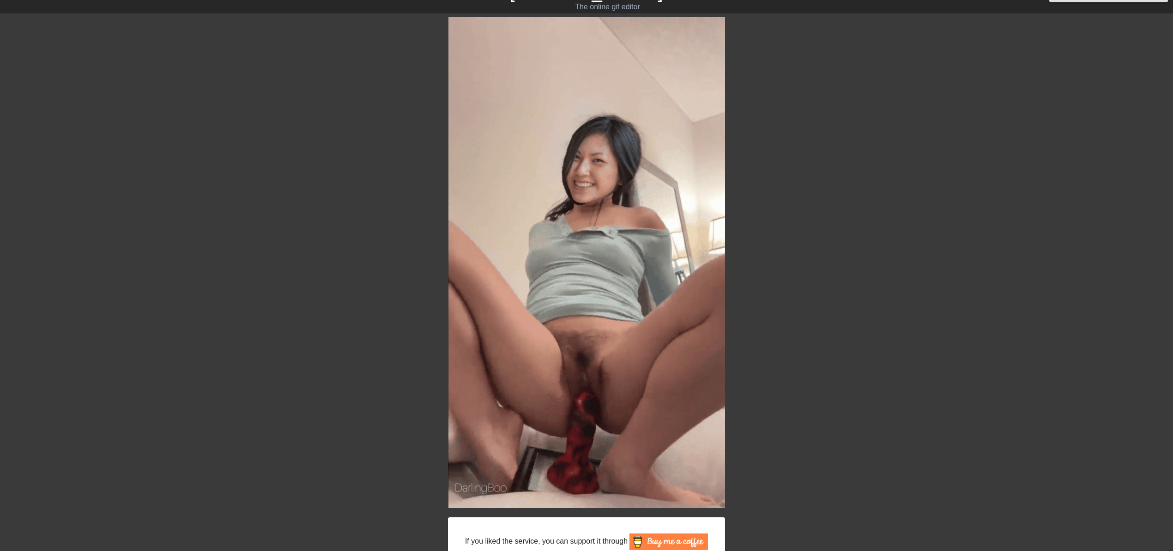
scroll to position [0, 0]
